Goal: Information Seeking & Learning: Learn about a topic

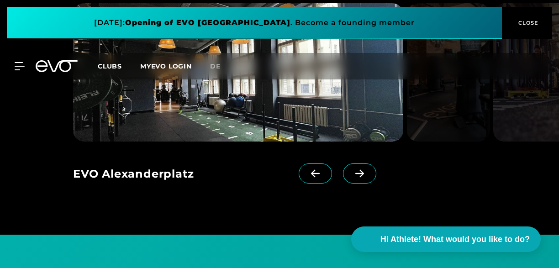
scroll to position [704, 0]
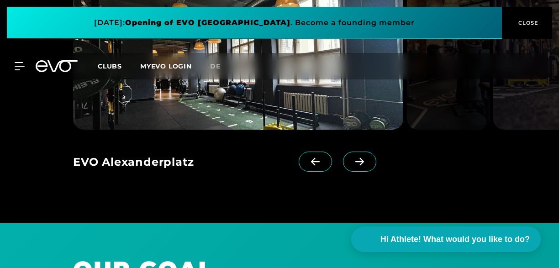
click at [368, 152] on span at bounding box center [359, 162] width 33 height 20
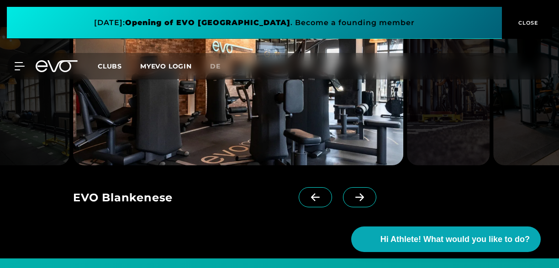
scroll to position [678, 0]
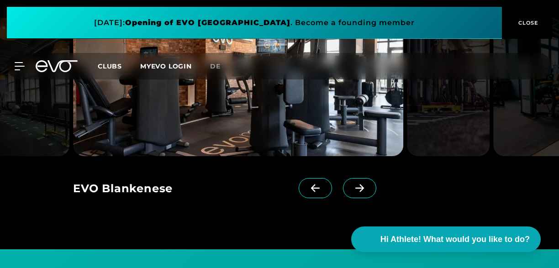
click at [360, 184] on icon at bounding box center [360, 188] width 16 height 8
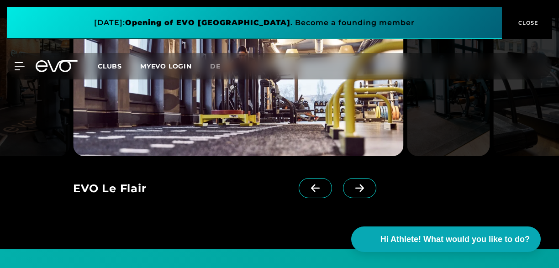
click at [360, 184] on icon at bounding box center [360, 188] width 16 height 8
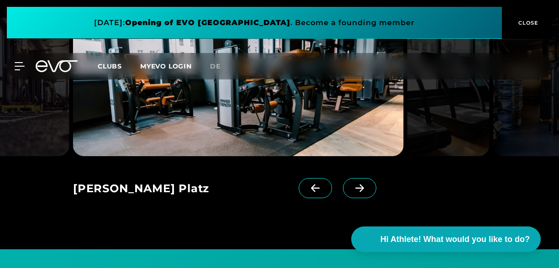
click at [360, 184] on icon at bounding box center [360, 188] width 16 height 8
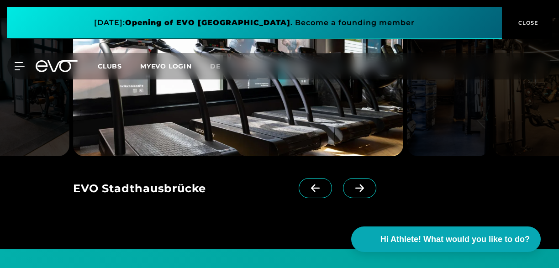
click at [360, 184] on icon at bounding box center [360, 188] width 16 height 8
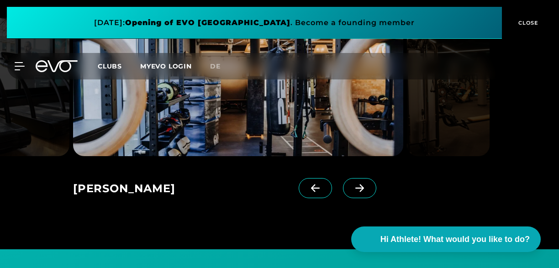
click at [360, 184] on icon at bounding box center [360, 188] width 16 height 8
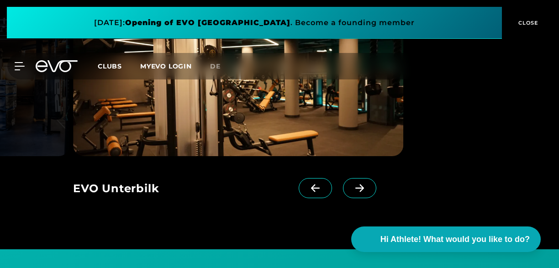
click at [360, 184] on icon at bounding box center [360, 188] width 16 height 8
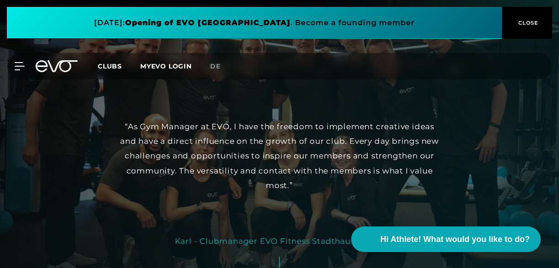
scroll to position [1440, 0]
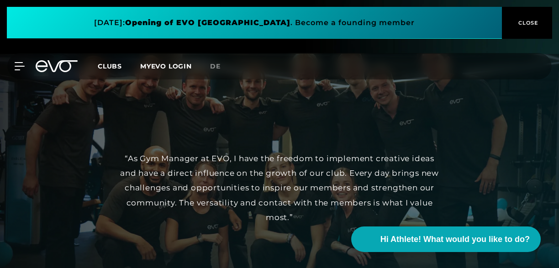
drag, startPoint x: 559, startPoint y: 140, endPoint x: 560, endPoint y: 166, distance: 26.5
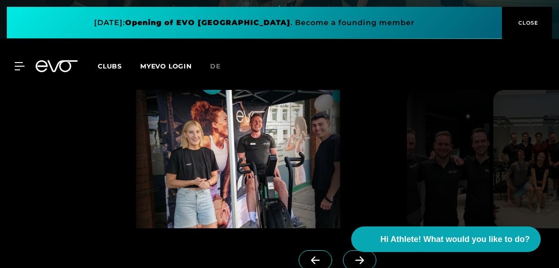
scroll to position [1767, 0]
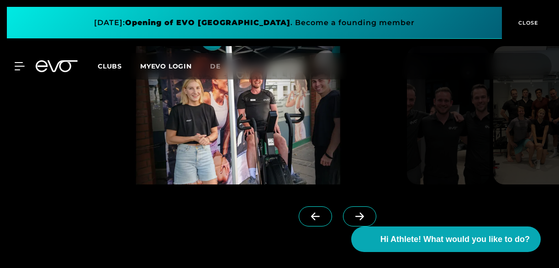
click at [364, 212] on icon at bounding box center [360, 216] width 16 height 8
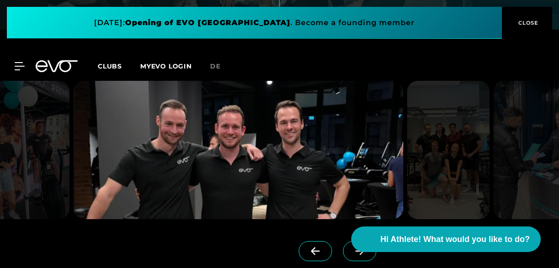
scroll to position [1741, 0]
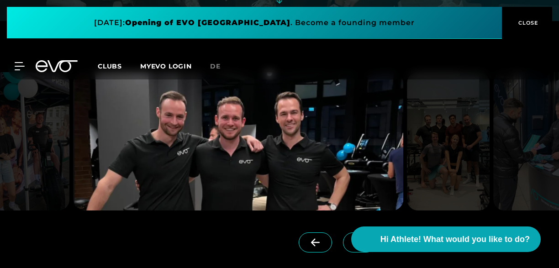
click at [359, 232] on span at bounding box center [359, 242] width 33 height 20
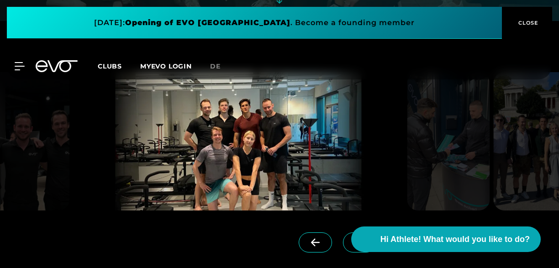
click at [359, 232] on span at bounding box center [359, 242] width 33 height 20
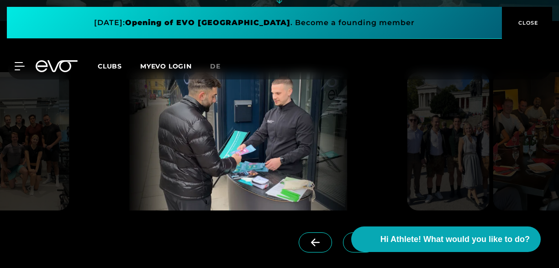
click at [359, 232] on span at bounding box center [359, 242] width 33 height 20
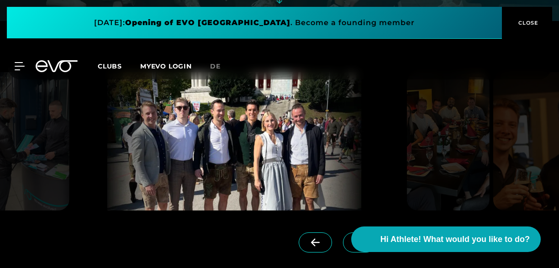
click at [359, 232] on span at bounding box center [359, 242] width 33 height 20
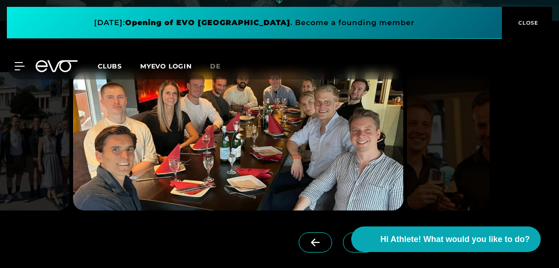
click at [359, 232] on span at bounding box center [359, 242] width 33 height 20
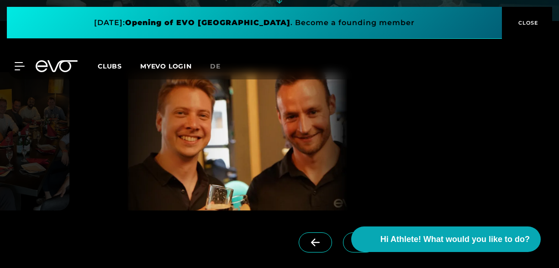
click at [359, 232] on span at bounding box center [359, 242] width 33 height 20
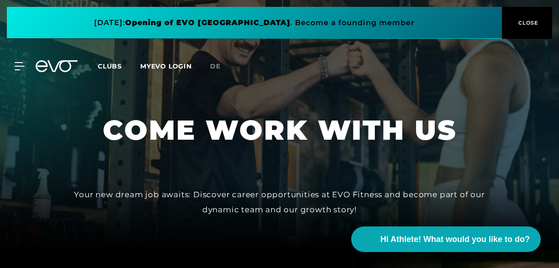
scroll to position [0, 0]
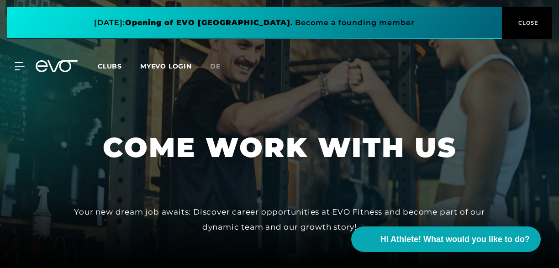
click at [534, 20] on span "CLOSE" at bounding box center [527, 23] width 22 height 8
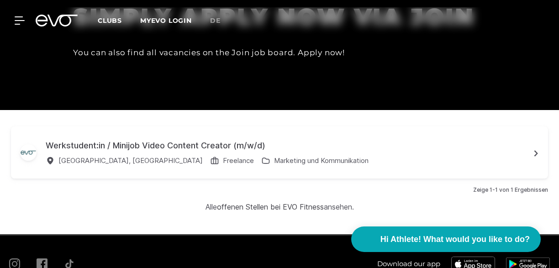
scroll to position [2288, 0]
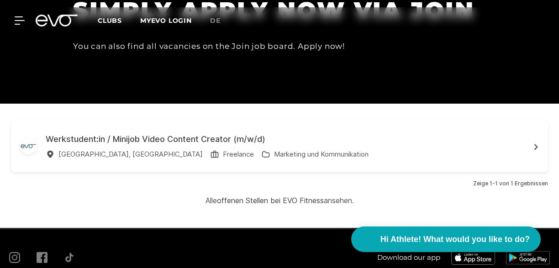
drag, startPoint x: 356, startPoint y: 158, endPoint x: 197, endPoint y: 158, distance: 159.4
click at [197, 195] on div "Alle offenen Stellen bei EVO Fitness ansehen." at bounding box center [279, 200] width 537 height 11
copy div "Alle offenen Stellen bei EVO Fitness ansehen."
click at [393, 179] on div "Zeige 1-1 von 1 Ergebnissen" at bounding box center [279, 183] width 537 height 8
click at [331, 195] on div "Alle offenen Stellen bei EVO Fitness ansehen." at bounding box center [279, 200] width 148 height 11
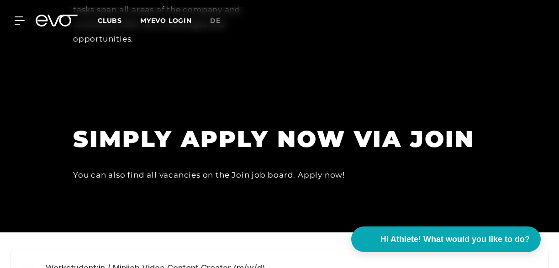
scroll to position [2130, 0]
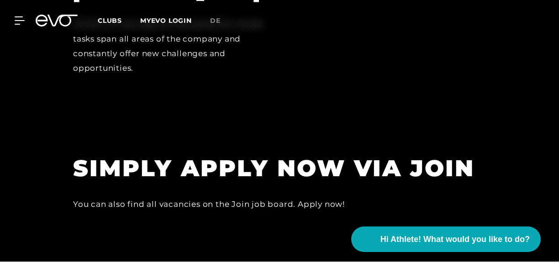
click at [333, 153] on h1 "SIMPLY APPLY NOW VIA JOIN" at bounding box center [278, 168] width 411 height 30
click at [321, 197] on div "You can also find all vacancies on the Join job board. Apply now!" at bounding box center [278, 204] width 411 height 15
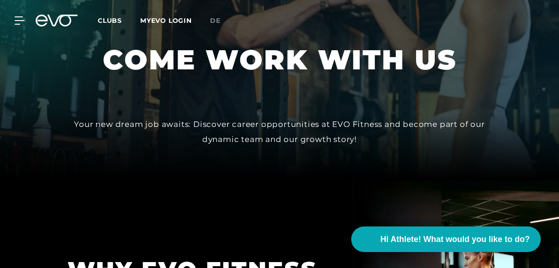
scroll to position [0, 0]
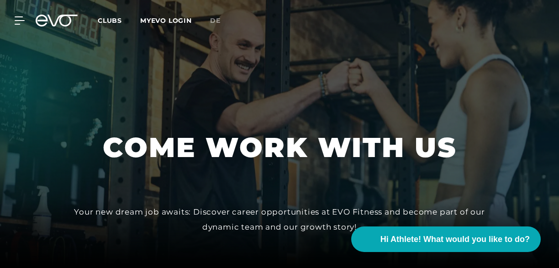
click at [254, 160] on h1 "COME WORK WITH US" at bounding box center [280, 148] width 354 height 36
click at [20, 23] on icon at bounding box center [21, 20] width 13 height 8
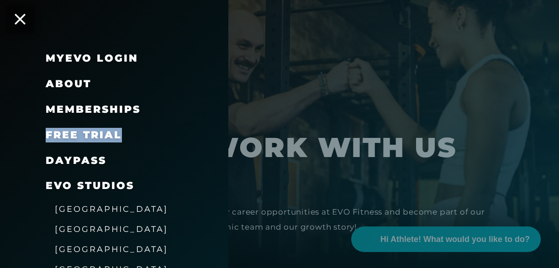
drag, startPoint x: 226, startPoint y: 108, endPoint x: 226, endPoint y: 126, distance: 17.8
click at [226, 126] on div "MyEVO Login About Memberships free trial DAYPASS EVO Studios [GEOGRAPHIC_DATA] …" at bounding box center [114, 254] width 228 height 416
drag, startPoint x: 226, startPoint y: 126, endPoint x: 227, endPoint y: 132, distance: 6.0
click at [227, 132] on div "MyEVO Login About Memberships free trial DAYPASS EVO Studios [GEOGRAPHIC_DATA] …" at bounding box center [114, 134] width 228 height 268
click at [396, 195] on div at bounding box center [279, 134] width 559 height 268
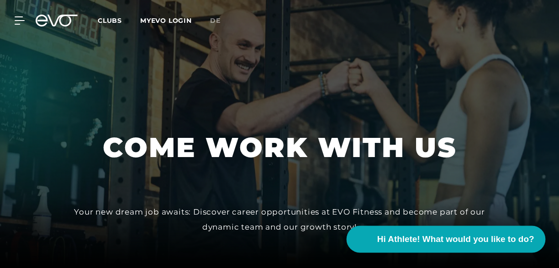
click at [440, 239] on span "Hi Athlete! What would you like to do?" at bounding box center [455, 239] width 157 height 13
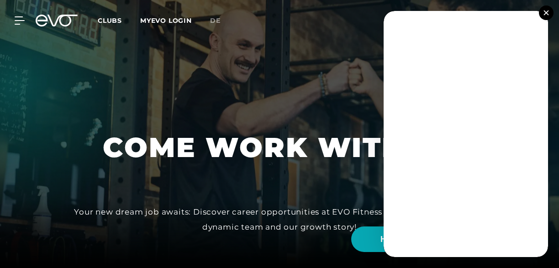
click at [545, 13] on img at bounding box center [545, 12] width 5 height 5
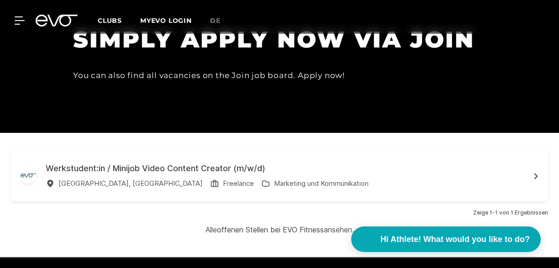
scroll to position [2305, 0]
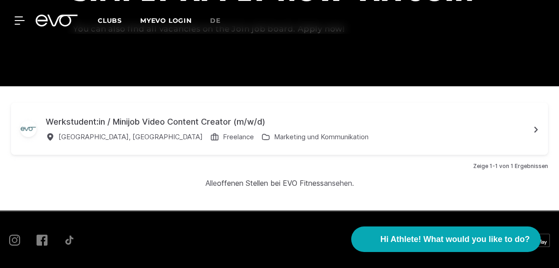
click at [318, 151] on div "Werkstudent:in / Minijob Video Content Creator (m/w/d) [GEOGRAPHIC_DATA], [GEOG…" at bounding box center [279, 148] width 559 height 125
click at [310, 179] on link "offenen Stellen bei EVO Fitness" at bounding box center [270, 183] width 107 height 9
